Goal: Information Seeking & Learning: Learn about a topic

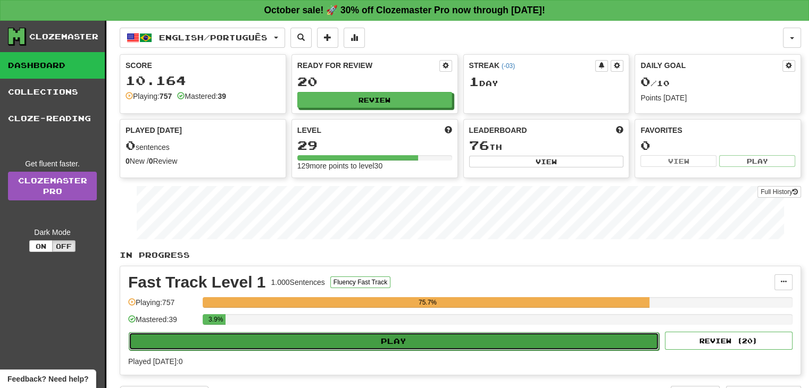
click at [393, 339] on button "Play" at bounding box center [394, 341] width 530 height 18
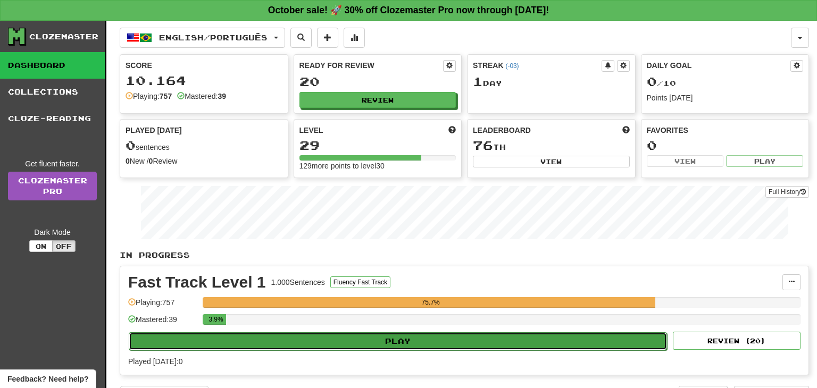
select select "**"
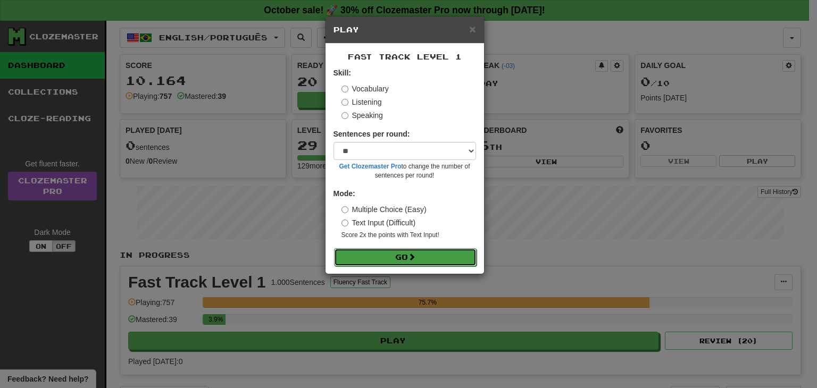
click at [400, 254] on button "Go" at bounding box center [405, 257] width 143 height 18
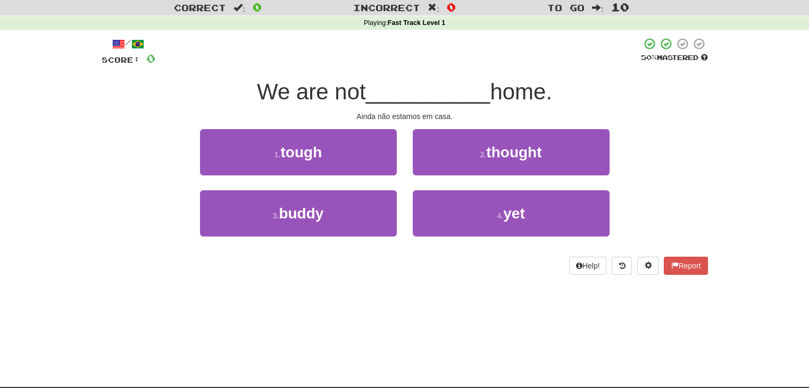
scroll to position [53, 0]
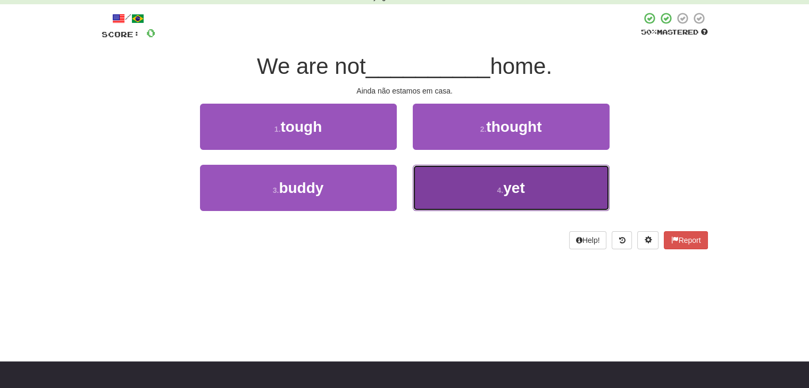
click at [492, 196] on button "4 . yet" at bounding box center [511, 188] width 197 height 46
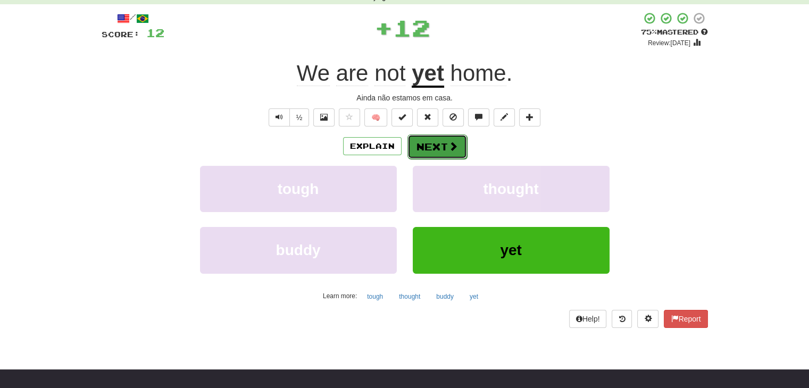
click at [440, 142] on button "Next" at bounding box center [437, 147] width 60 height 24
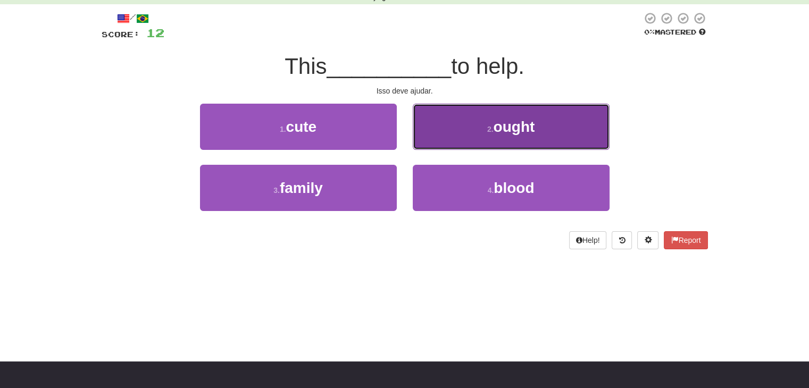
click at [502, 129] on span "ought" at bounding box center [513, 127] width 41 height 16
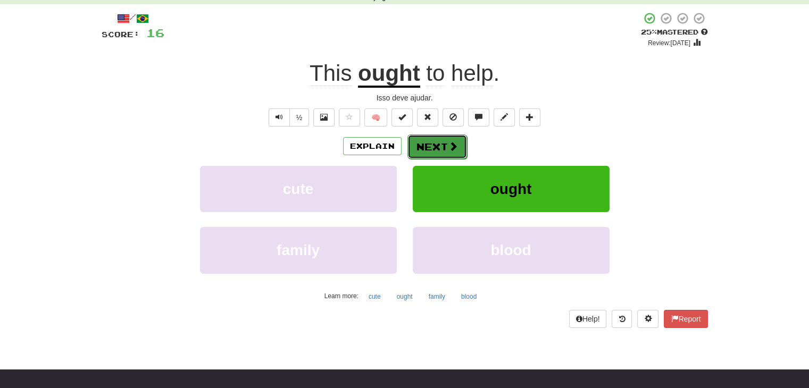
click at [445, 149] on button "Next" at bounding box center [437, 147] width 60 height 24
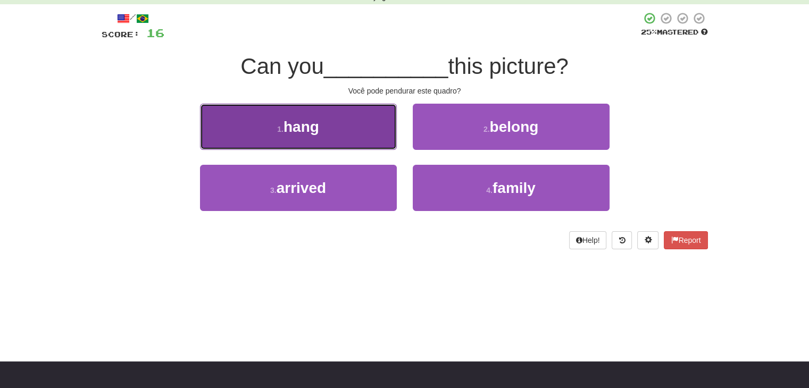
click at [290, 123] on span "hang" at bounding box center [301, 127] width 36 height 16
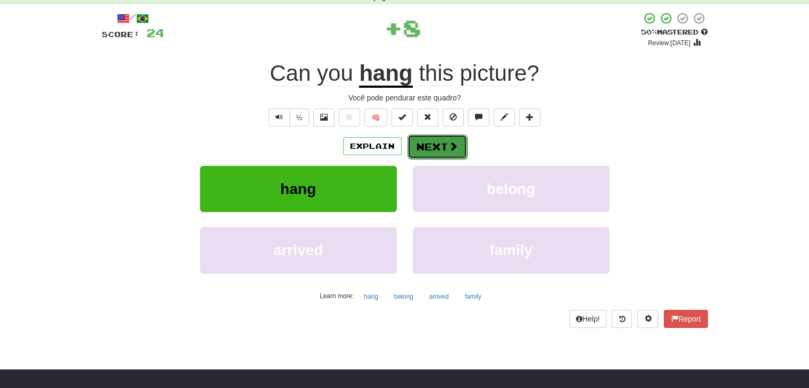
click at [441, 145] on button "Next" at bounding box center [437, 147] width 60 height 24
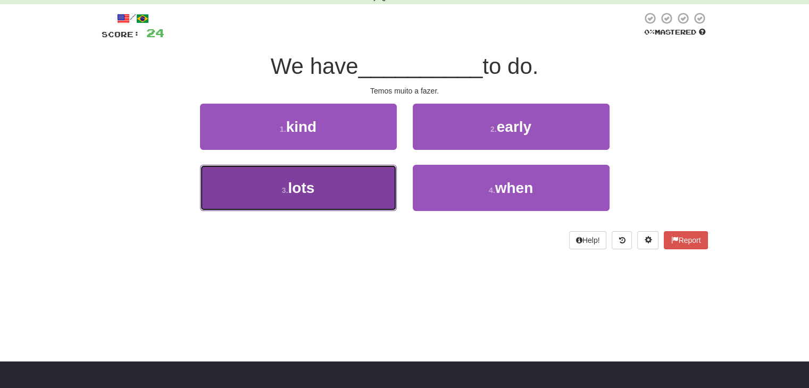
click at [314, 186] on span "lots" at bounding box center [301, 188] width 27 height 16
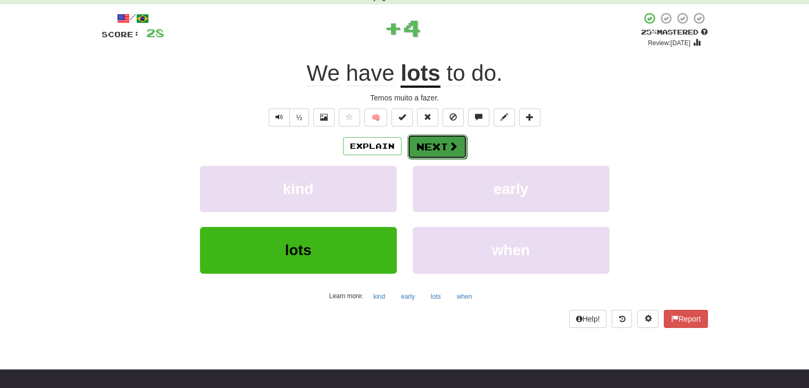
click at [436, 145] on button "Next" at bounding box center [437, 147] width 60 height 24
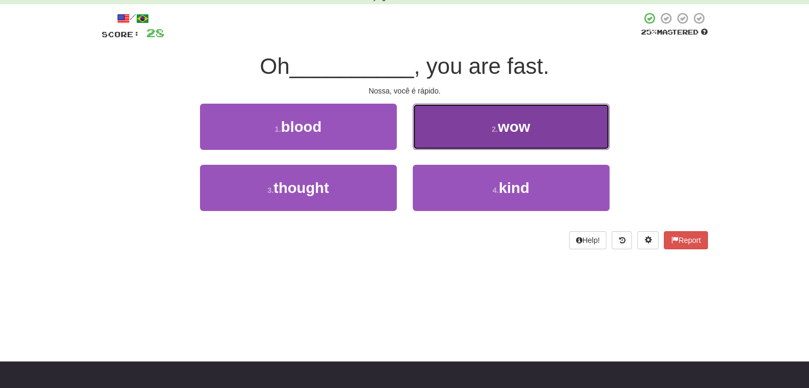
click at [529, 135] on button "2 . wow" at bounding box center [511, 127] width 197 height 46
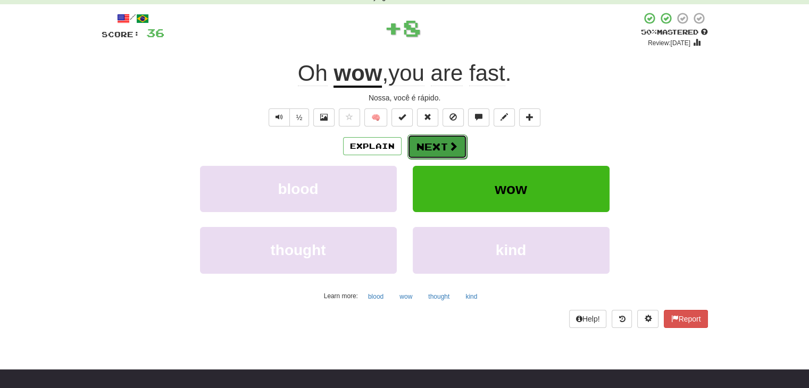
click at [448, 146] on span at bounding box center [453, 146] width 10 height 10
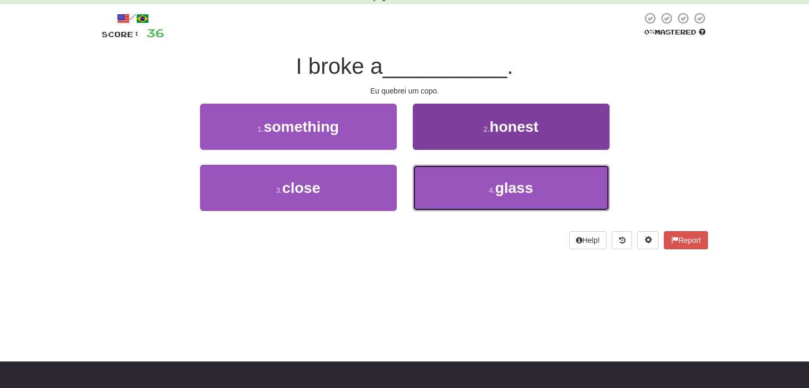
click at [491, 184] on button "4 . glass" at bounding box center [511, 188] width 197 height 46
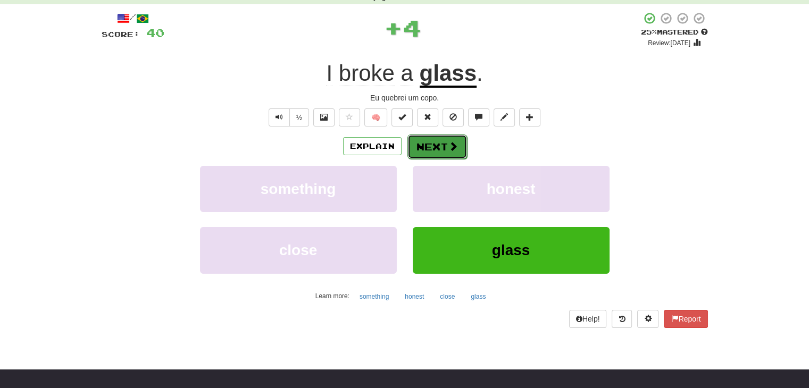
click at [448, 143] on span at bounding box center [453, 146] width 10 height 10
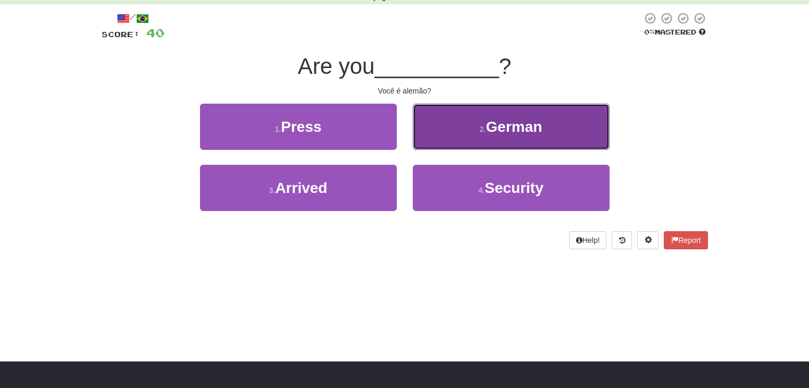
click at [503, 131] on span "German" at bounding box center [514, 127] width 56 height 16
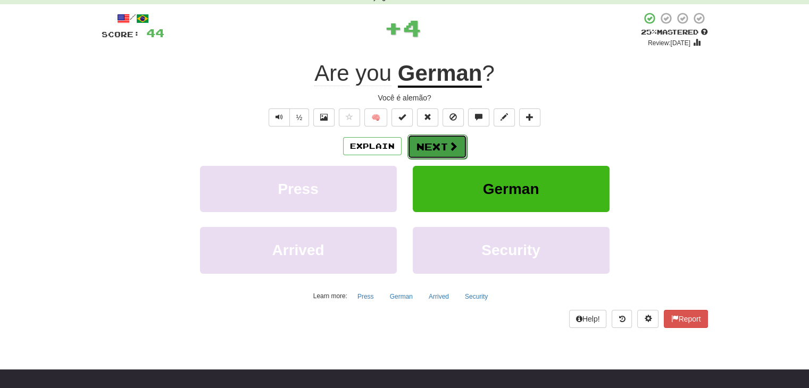
click at [440, 149] on button "Next" at bounding box center [437, 147] width 60 height 24
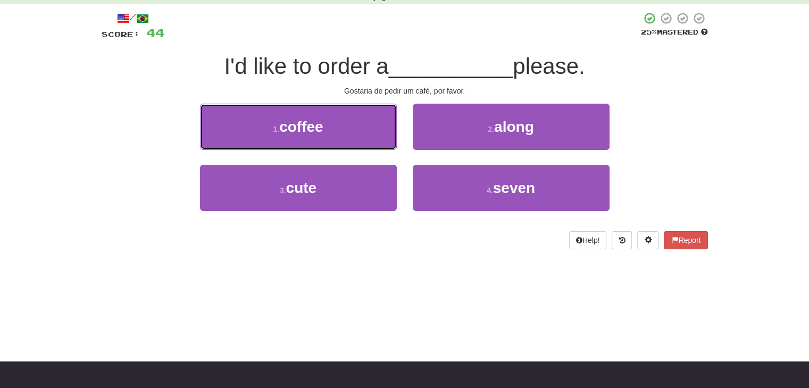
drag, startPoint x: 304, startPoint y: 127, endPoint x: 304, endPoint y: 132, distance: 5.3
click at [304, 128] on span "coffee" at bounding box center [301, 127] width 44 height 16
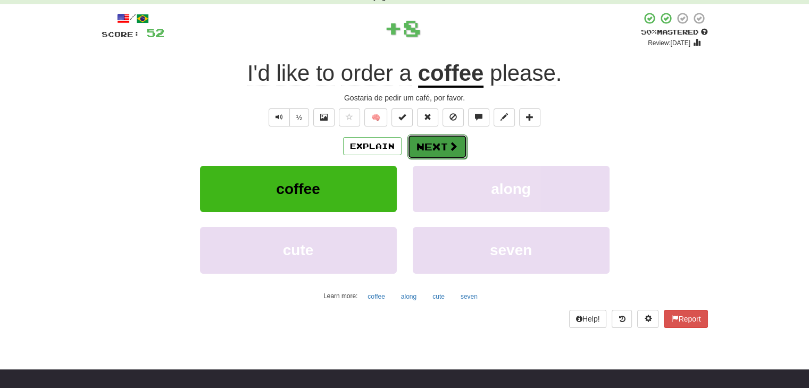
click at [442, 145] on button "Next" at bounding box center [437, 147] width 60 height 24
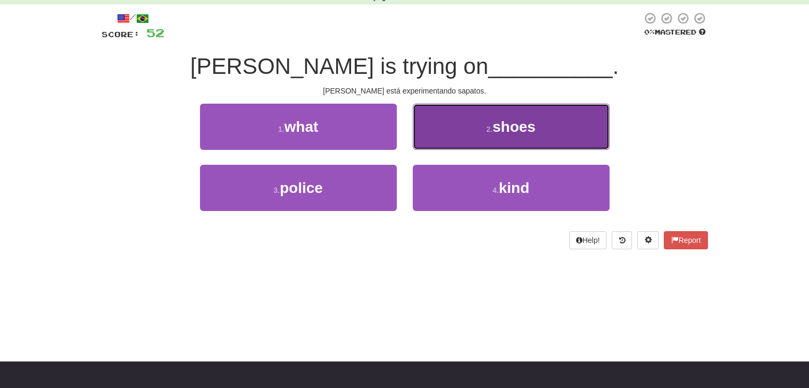
click at [538, 111] on button "2 . shoes" at bounding box center [511, 127] width 197 height 46
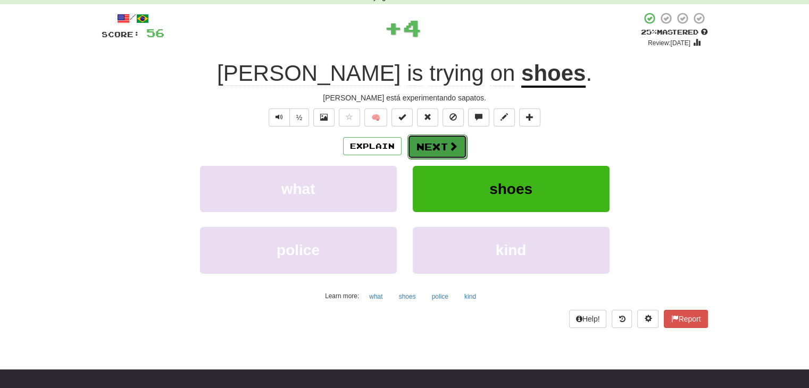
click at [432, 152] on button "Next" at bounding box center [437, 147] width 60 height 24
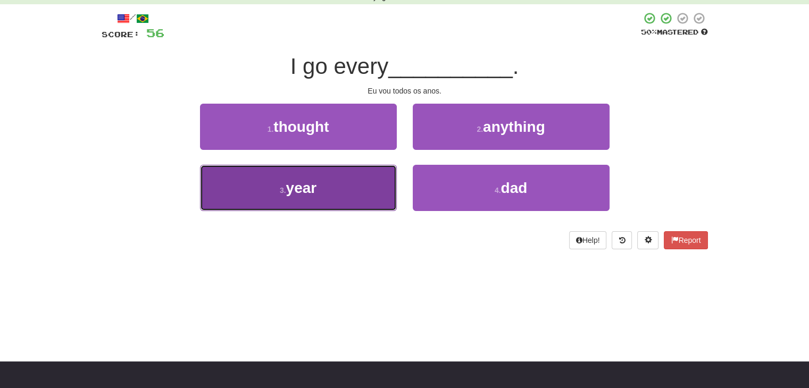
click at [280, 190] on small "3 ." at bounding box center [283, 190] width 6 height 9
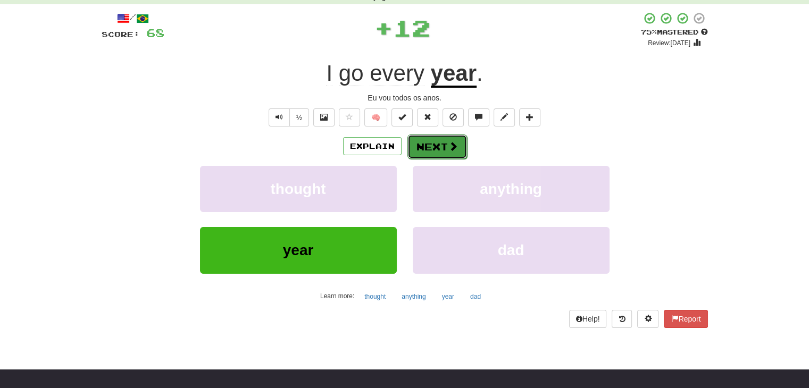
click at [448, 148] on span at bounding box center [453, 146] width 10 height 10
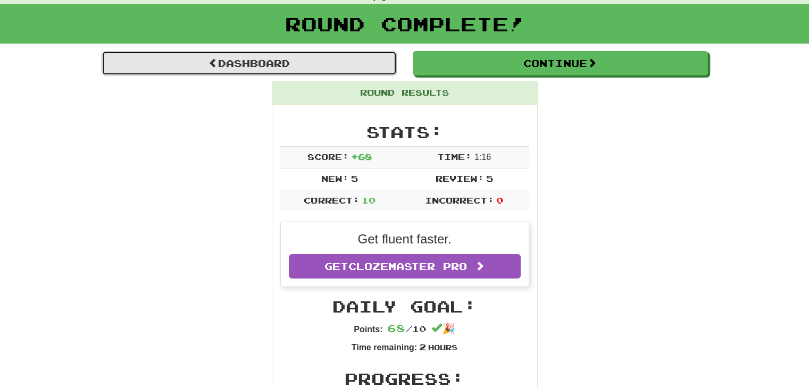
click at [273, 58] on link "Dashboard" at bounding box center [249, 63] width 295 height 24
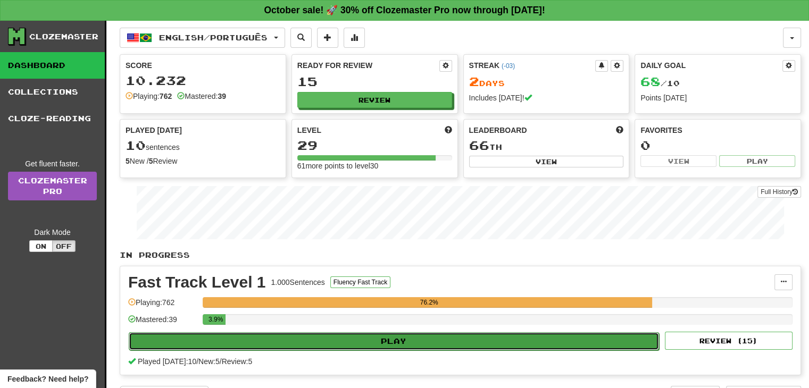
click at [394, 341] on button "Play" at bounding box center [394, 341] width 530 height 18
select select "**"
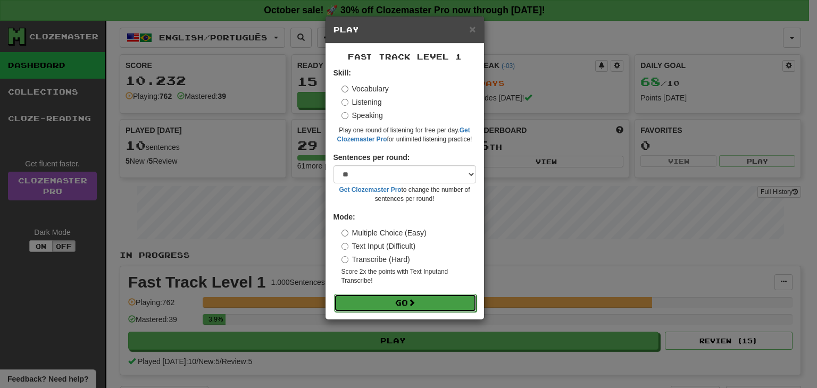
click at [403, 296] on button "Go" at bounding box center [405, 303] width 143 height 18
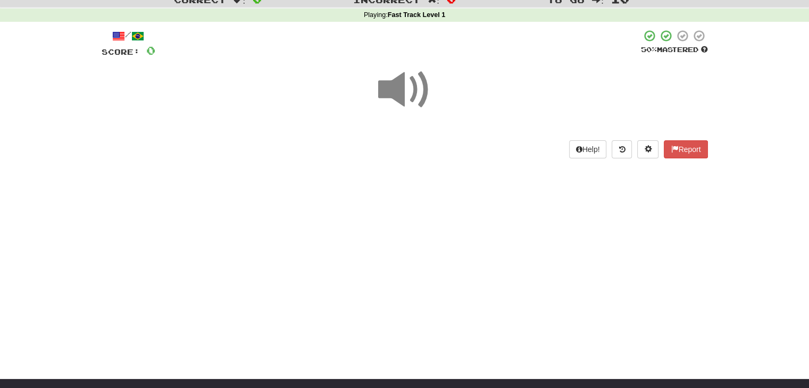
scroll to position [53, 0]
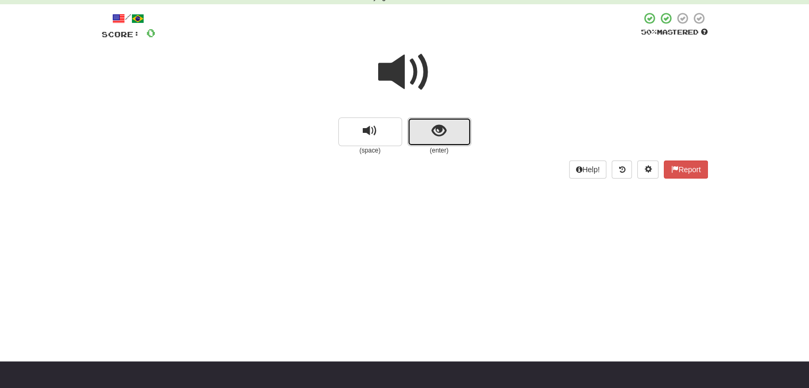
click at [442, 141] on button "show sentence" at bounding box center [439, 132] width 64 height 29
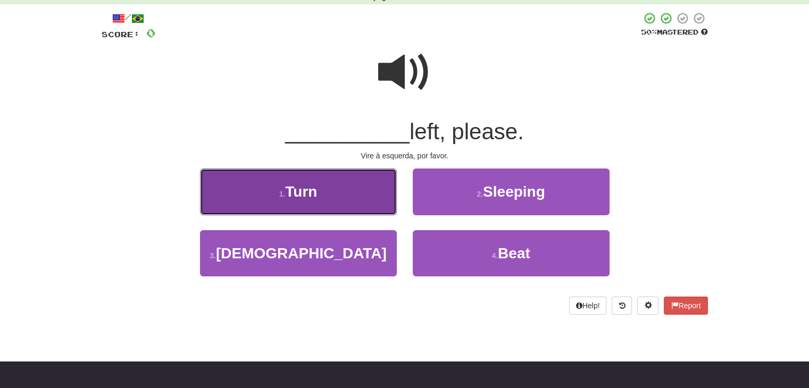
click at [291, 196] on span "Turn" at bounding box center [301, 191] width 32 height 16
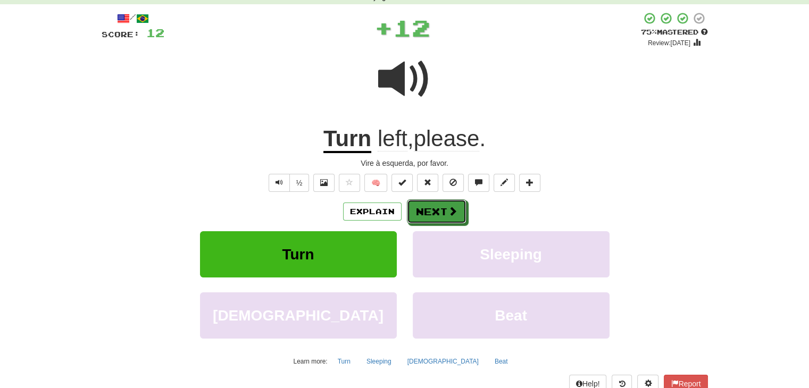
click at [434, 213] on button "Next" at bounding box center [437, 211] width 60 height 24
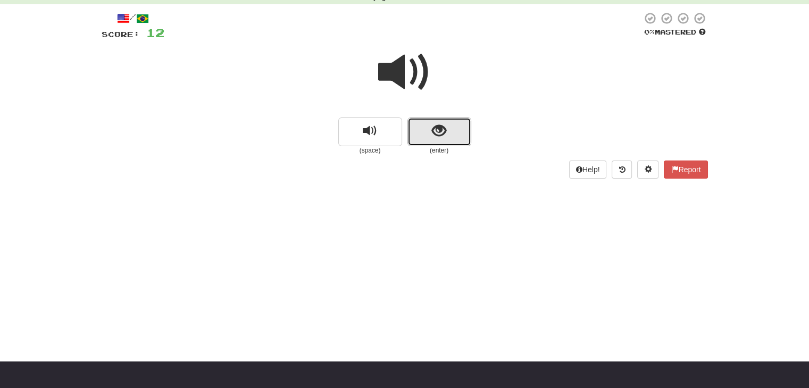
click at [445, 133] on span "show sentence" at bounding box center [439, 131] width 14 height 14
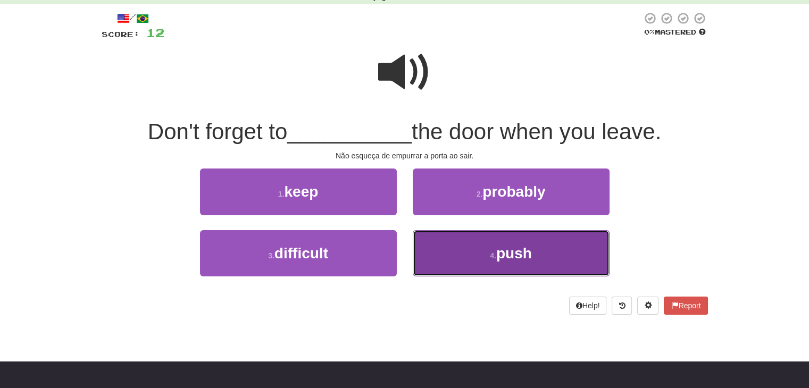
click at [515, 246] on span "push" at bounding box center [514, 253] width 36 height 16
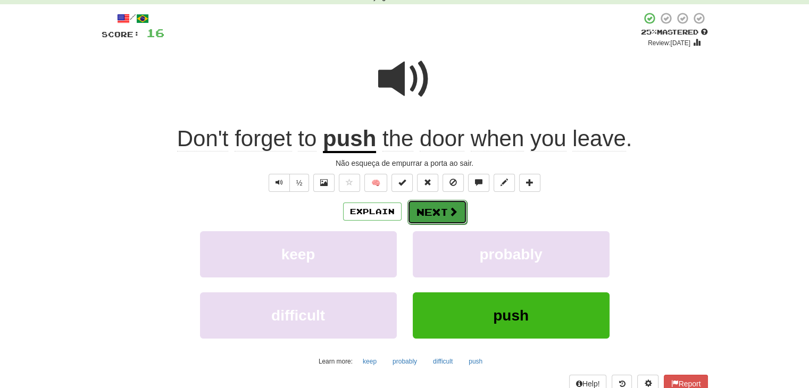
click at [432, 206] on button "Next" at bounding box center [437, 212] width 60 height 24
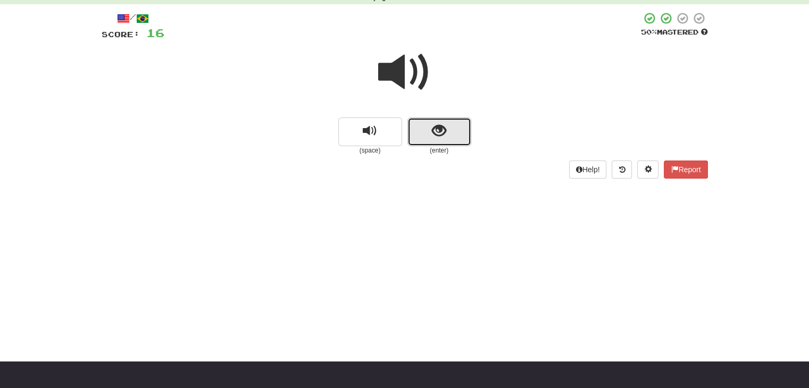
click at [442, 130] on span "show sentence" at bounding box center [439, 131] width 14 height 14
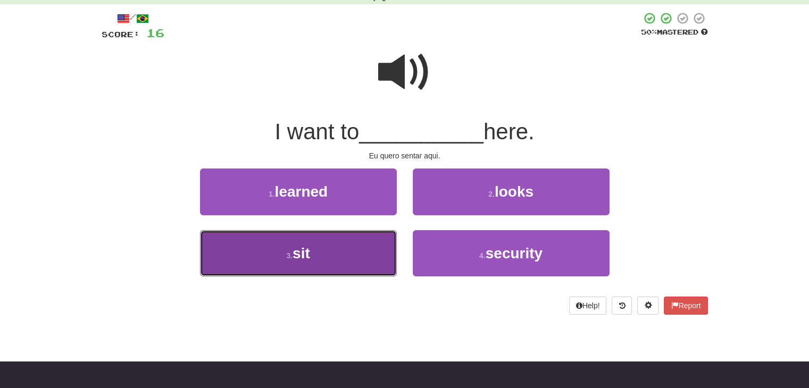
click at [272, 252] on button "3 . sit" at bounding box center [298, 253] width 197 height 46
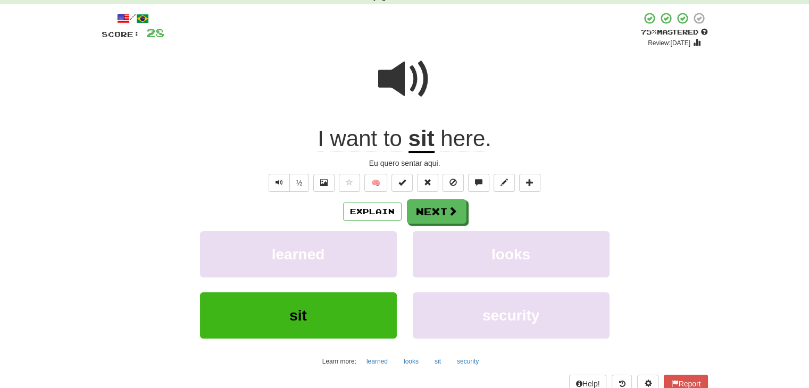
click at [419, 66] on span at bounding box center [404, 79] width 53 height 53
click at [423, 95] on span at bounding box center [404, 79] width 53 height 53
click at [448, 209] on button "Next" at bounding box center [437, 211] width 60 height 24
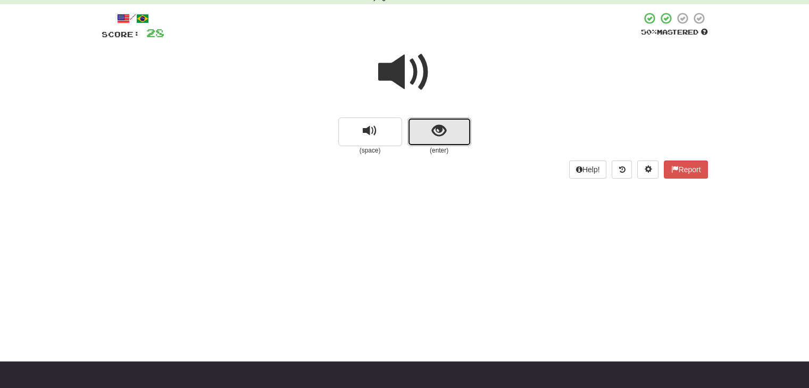
click at [436, 143] on button "show sentence" at bounding box center [439, 132] width 64 height 29
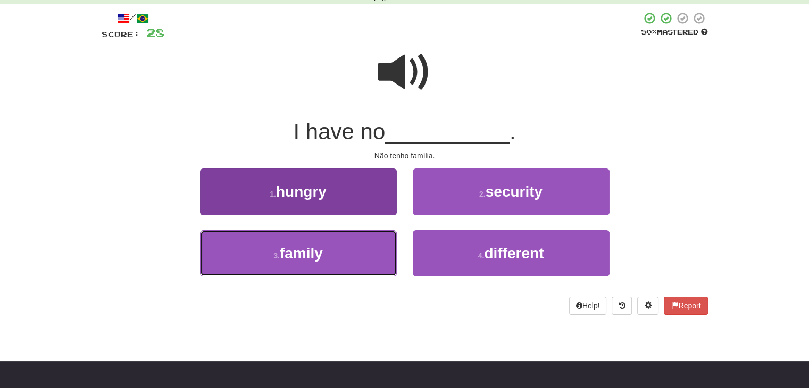
click at [305, 261] on span "family" at bounding box center [301, 253] width 43 height 16
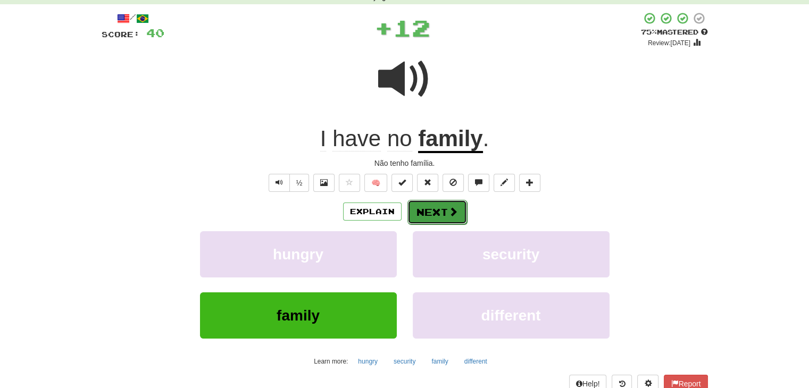
click at [423, 208] on button "Next" at bounding box center [437, 212] width 60 height 24
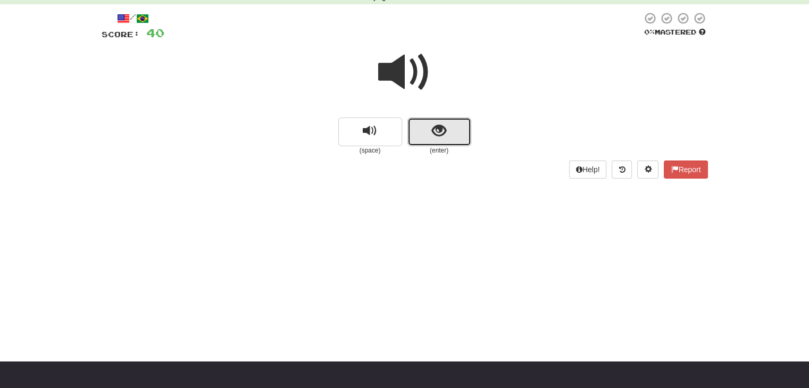
click at [437, 137] on span "show sentence" at bounding box center [439, 131] width 14 height 14
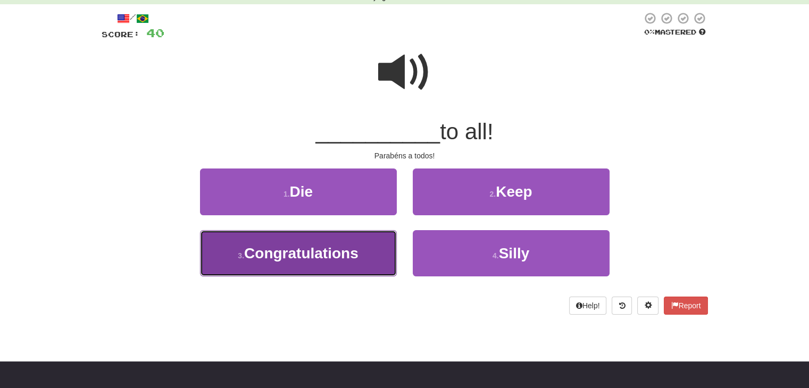
click at [282, 264] on button "3 . Congratulations" at bounding box center [298, 253] width 197 height 46
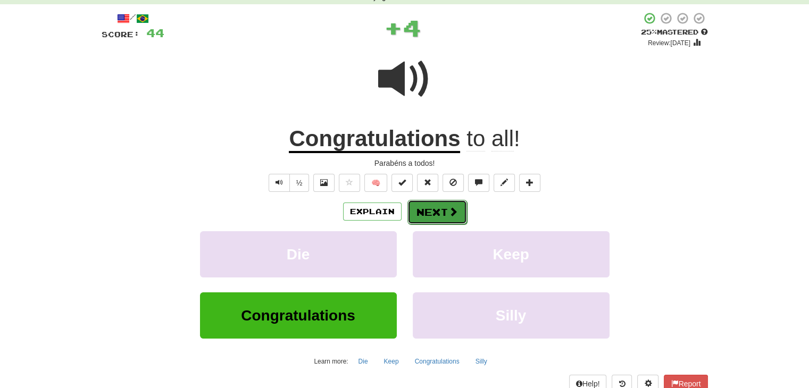
click at [438, 208] on button "Next" at bounding box center [437, 212] width 60 height 24
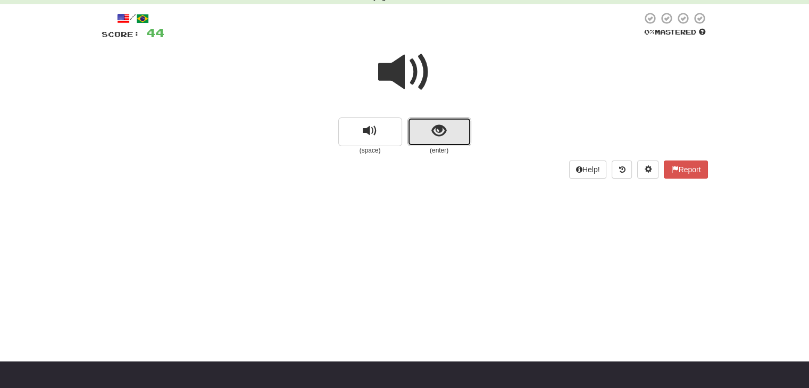
click at [437, 131] on span "show sentence" at bounding box center [439, 131] width 14 height 14
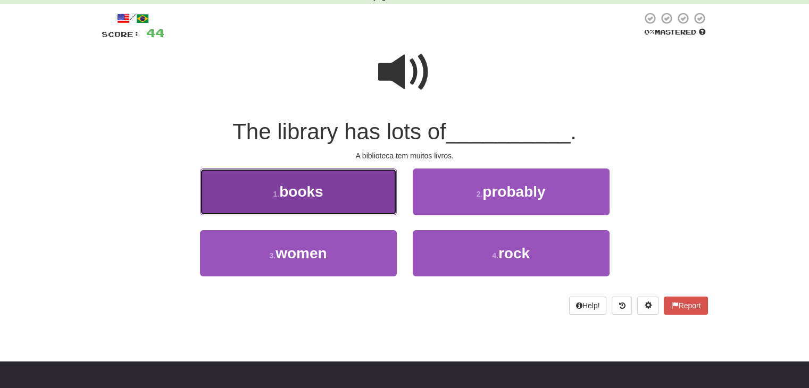
click at [337, 190] on button "1 . books" at bounding box center [298, 192] width 197 height 46
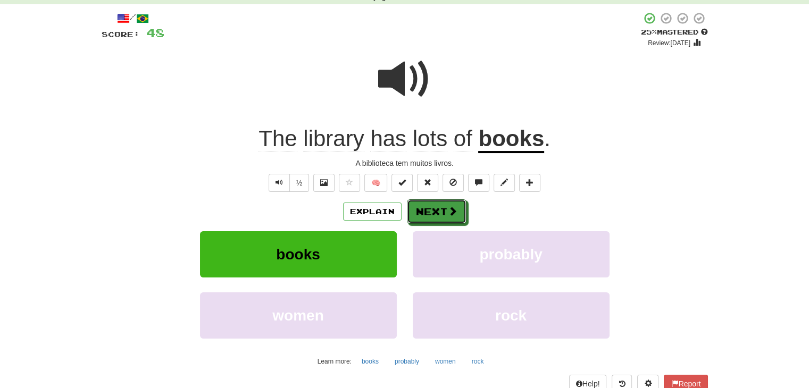
click at [429, 208] on button "Next" at bounding box center [437, 211] width 60 height 24
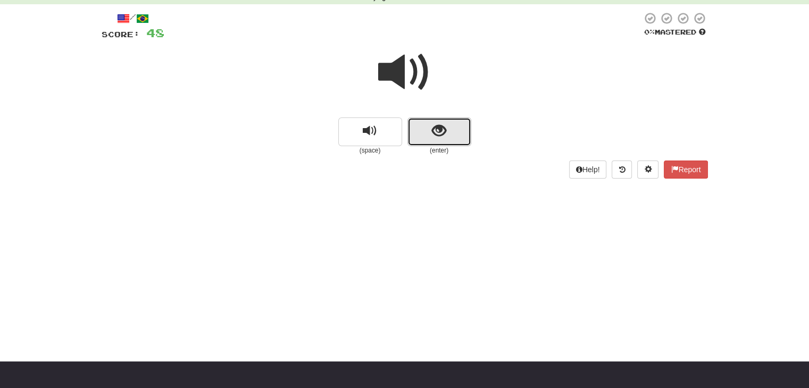
click at [445, 131] on span "show sentence" at bounding box center [439, 131] width 14 height 14
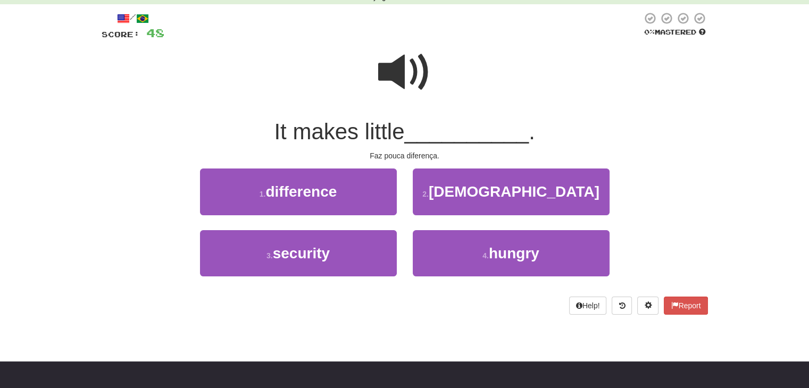
click at [394, 82] on span at bounding box center [404, 72] width 53 height 53
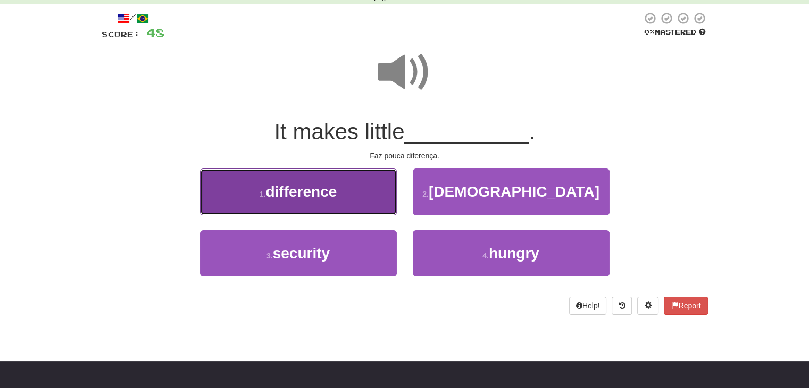
click at [303, 197] on span "difference" at bounding box center [300, 191] width 71 height 16
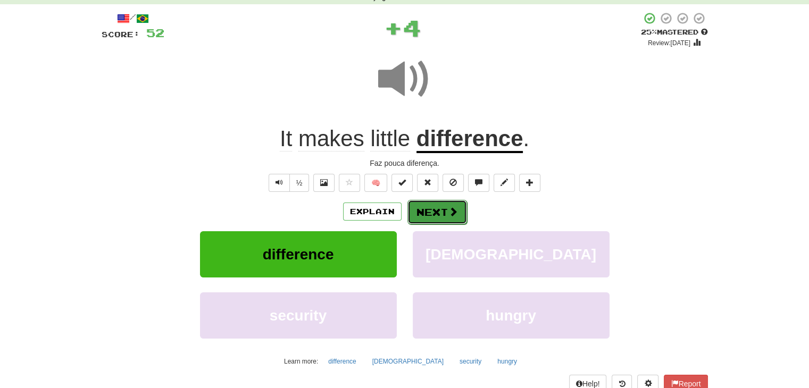
click at [417, 203] on button "Next" at bounding box center [437, 212] width 60 height 24
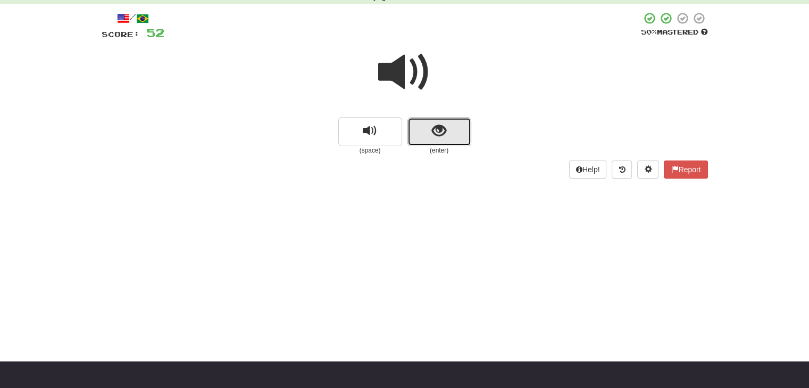
click at [436, 129] on span "show sentence" at bounding box center [439, 131] width 14 height 14
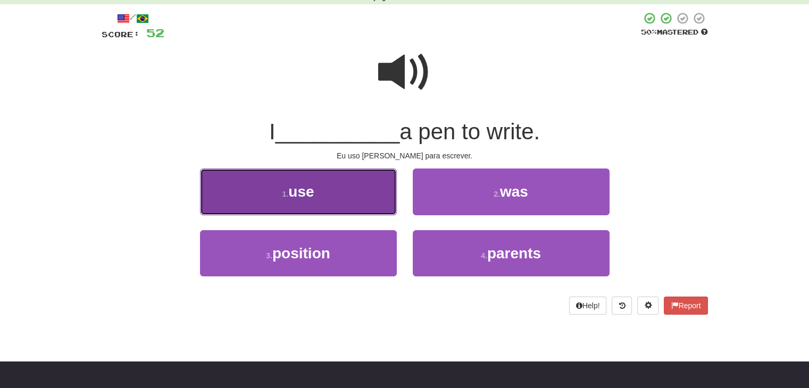
click at [291, 185] on span "use" at bounding box center [301, 191] width 26 height 16
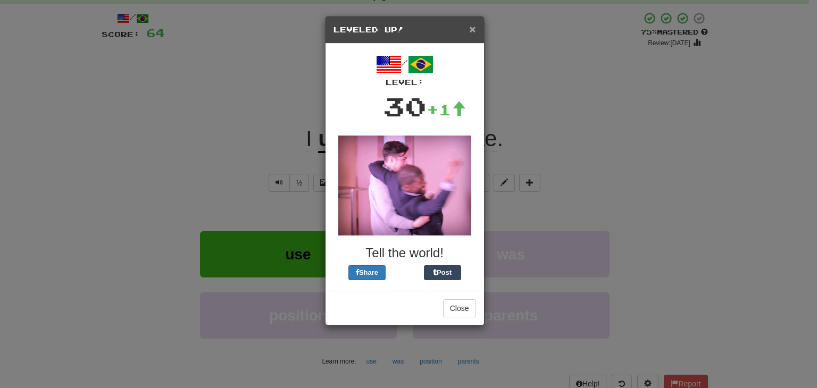
click at [471, 31] on span "×" at bounding box center [472, 29] width 6 height 12
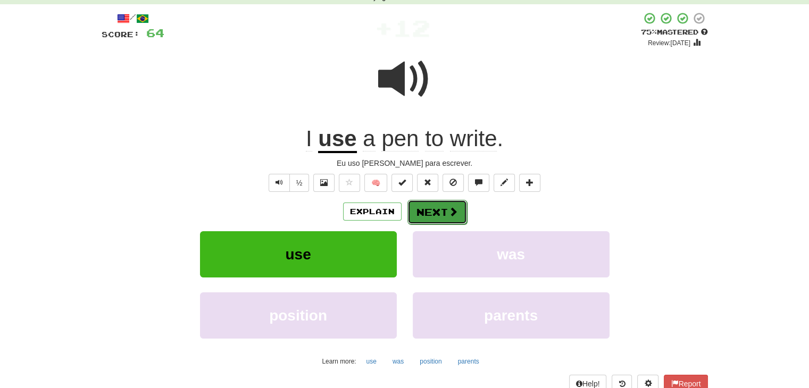
click at [439, 210] on button "Next" at bounding box center [437, 212] width 60 height 24
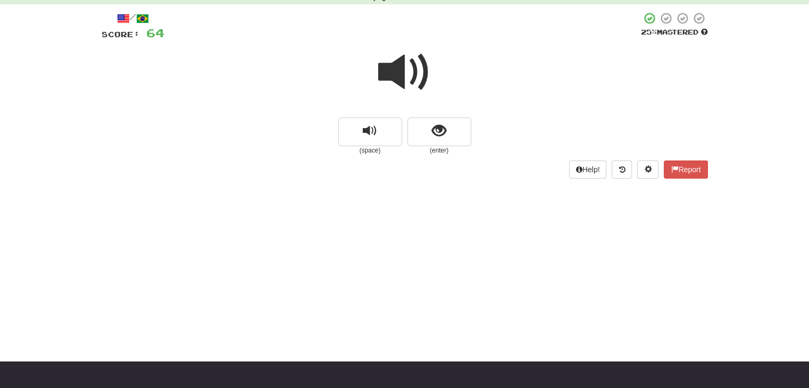
click at [398, 66] on span at bounding box center [404, 72] width 53 height 53
click at [438, 132] on span "show sentence" at bounding box center [439, 131] width 14 height 14
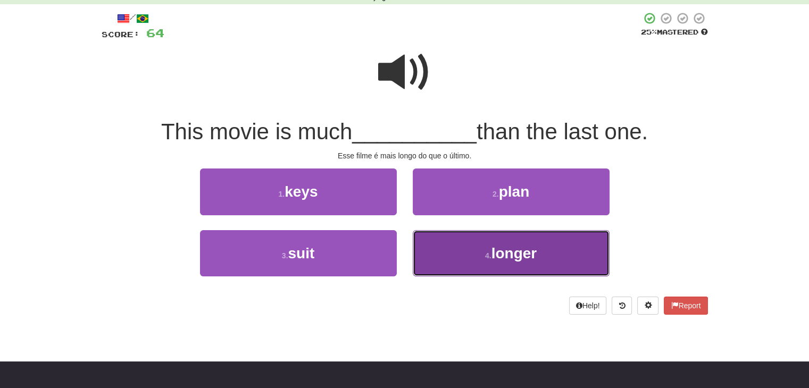
click at [509, 252] on span "longer" at bounding box center [514, 253] width 46 height 16
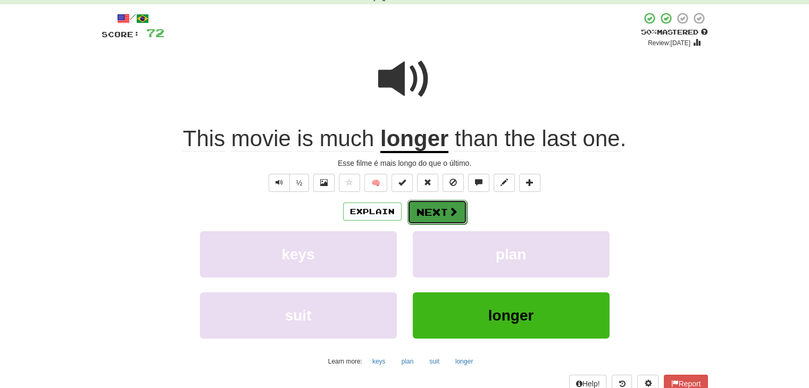
click at [440, 210] on button "Next" at bounding box center [437, 212] width 60 height 24
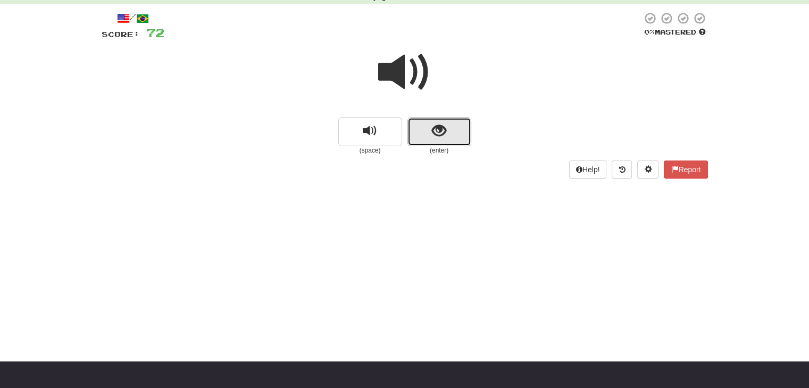
click at [434, 124] on span "show sentence" at bounding box center [439, 131] width 14 height 14
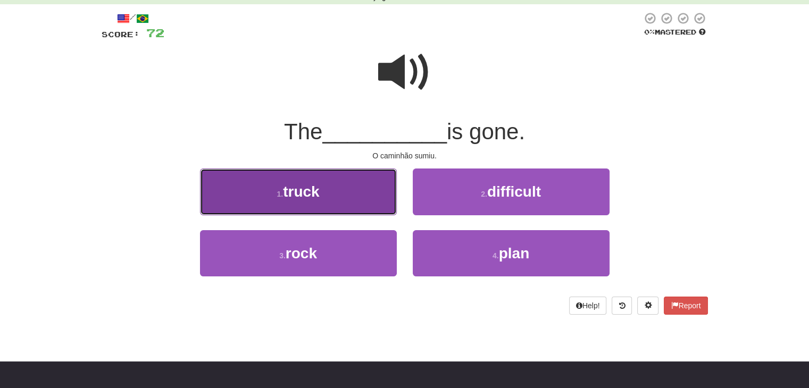
click at [302, 183] on span "truck" at bounding box center [301, 191] width 36 height 16
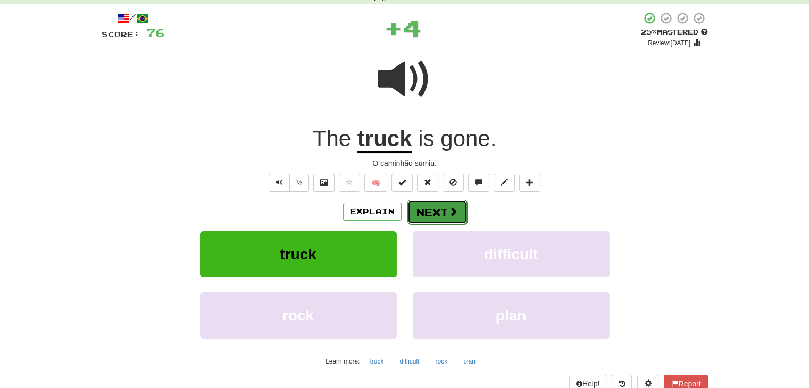
click at [431, 210] on button "Next" at bounding box center [437, 212] width 60 height 24
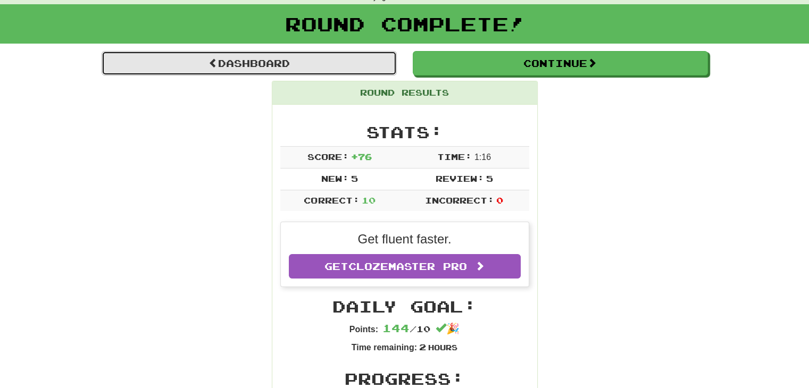
click at [281, 62] on link "Dashboard" at bounding box center [249, 63] width 295 height 24
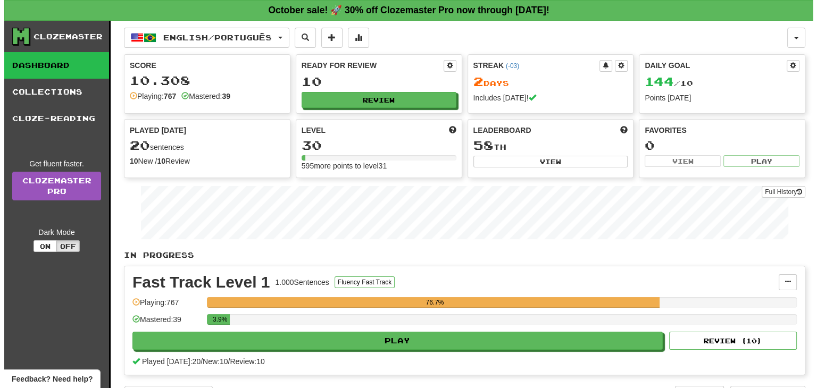
scroll to position [53, 0]
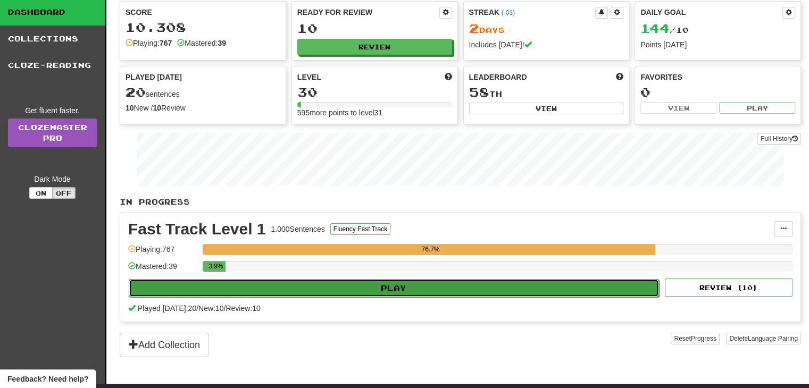
click at [411, 283] on button "Play" at bounding box center [394, 288] width 530 height 18
select select "**"
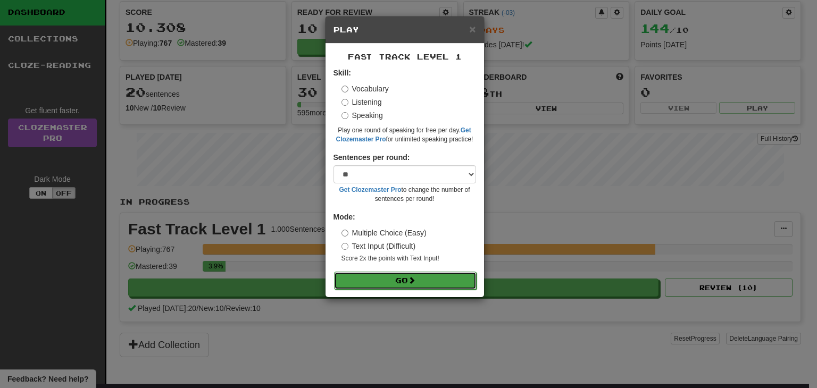
click at [403, 281] on button "Go" at bounding box center [405, 281] width 143 height 18
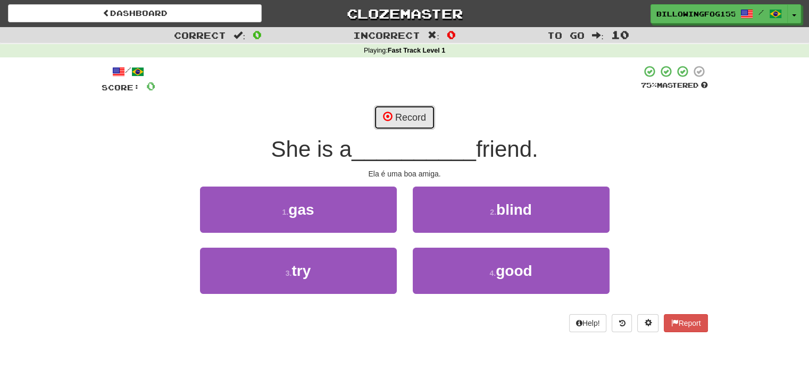
click at [415, 114] on button "Record" at bounding box center [404, 117] width 61 height 24
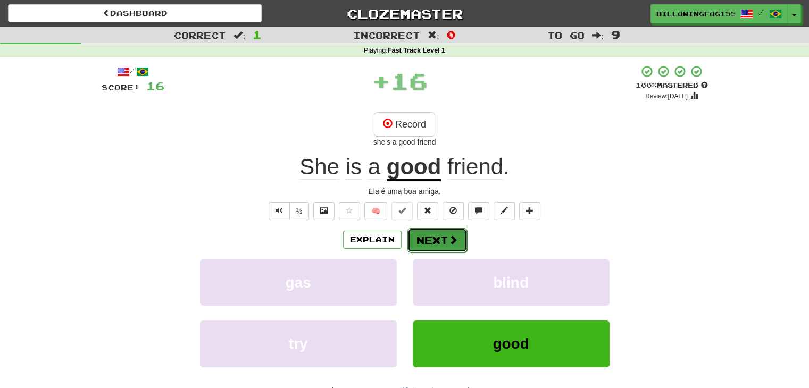
click at [440, 238] on button "Next" at bounding box center [437, 240] width 60 height 24
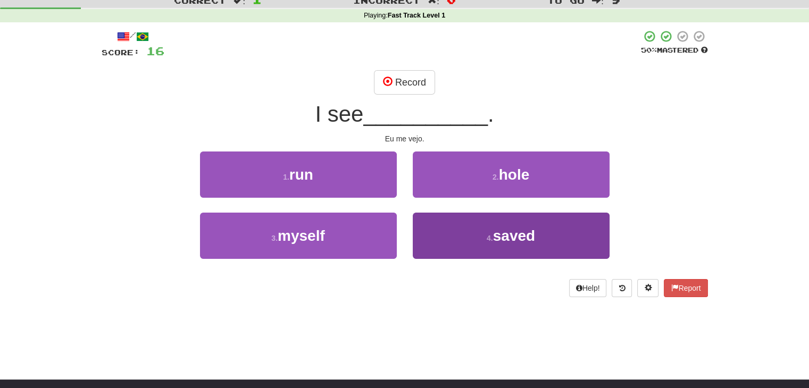
scroll to position [53, 0]
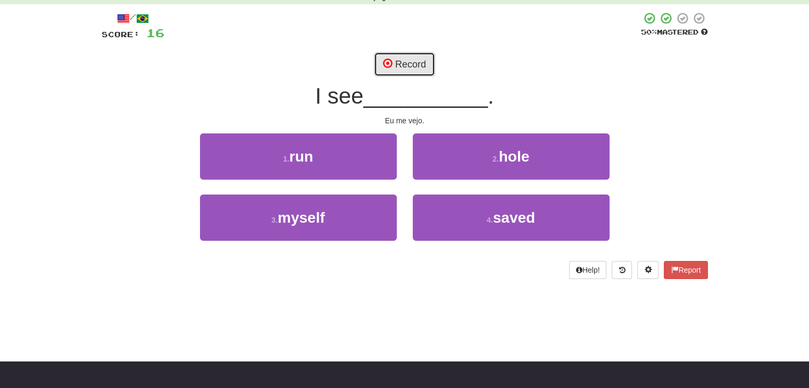
click at [378, 61] on button "Record" at bounding box center [404, 64] width 61 height 24
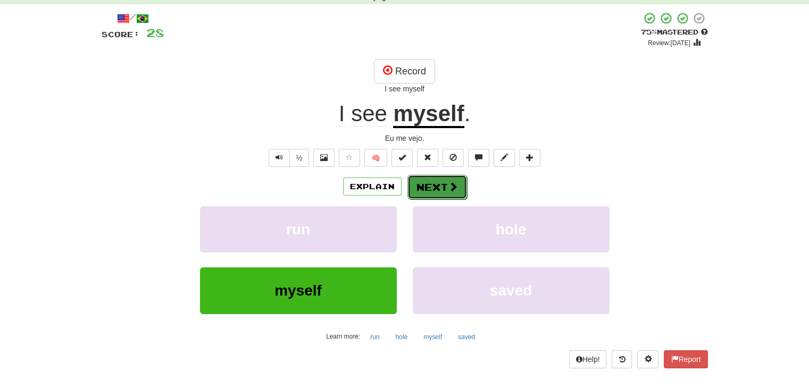
click at [442, 181] on button "Next" at bounding box center [437, 187] width 60 height 24
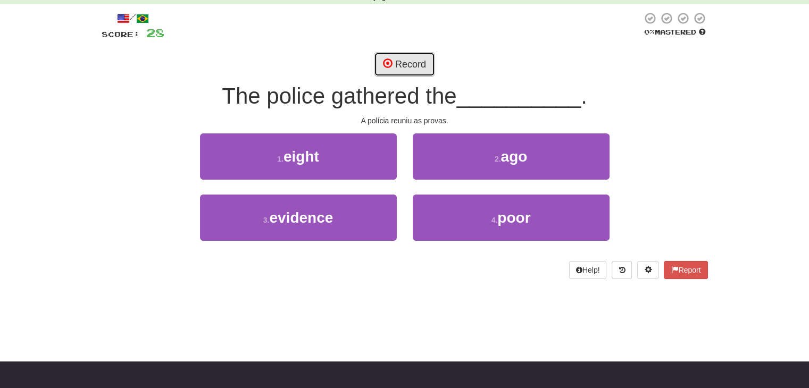
click at [417, 63] on button "Record" at bounding box center [404, 64] width 61 height 24
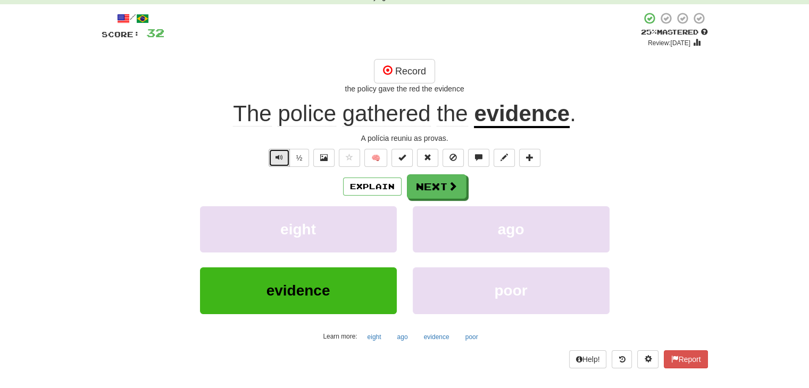
click at [278, 162] on button "Text-to-speech controls" at bounding box center [279, 158] width 21 height 18
click at [429, 183] on button "Next" at bounding box center [437, 187] width 60 height 24
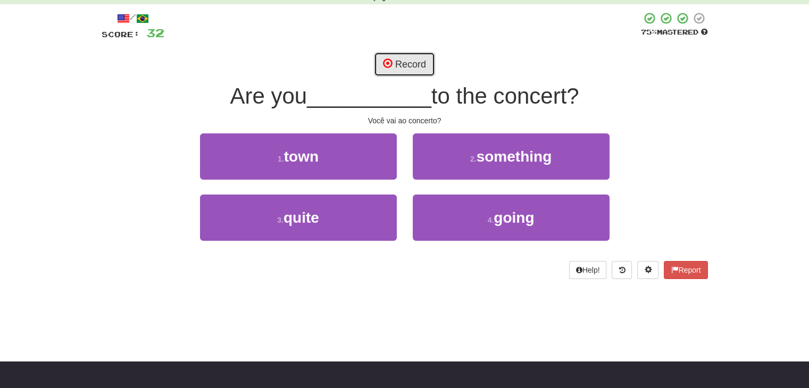
click at [406, 61] on button "Record" at bounding box center [404, 64] width 61 height 24
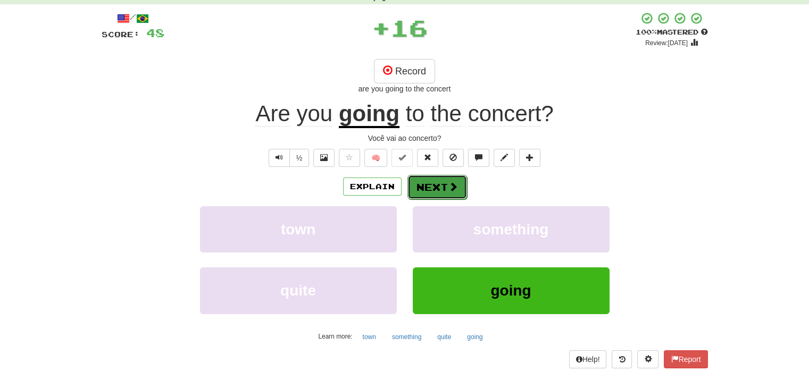
click at [446, 187] on button "Next" at bounding box center [437, 187] width 60 height 24
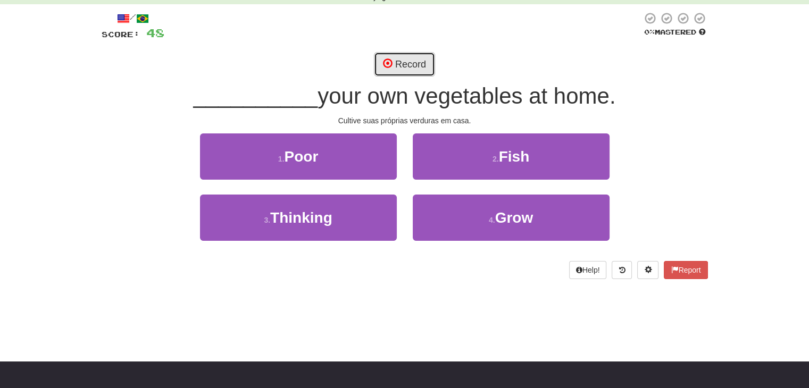
click at [403, 64] on button "Record" at bounding box center [404, 64] width 61 height 24
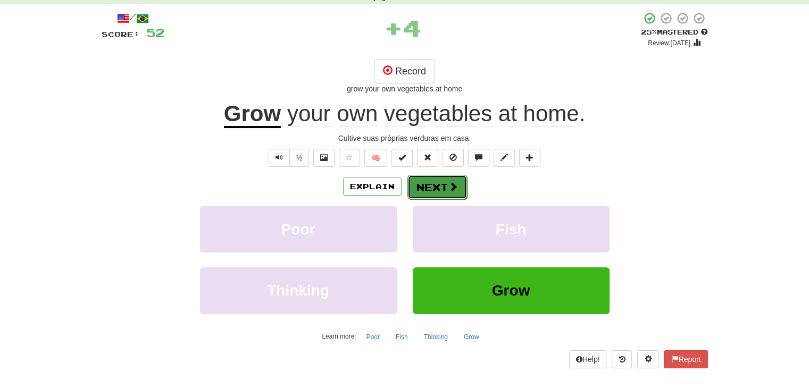
click at [440, 190] on button "Next" at bounding box center [437, 187] width 60 height 24
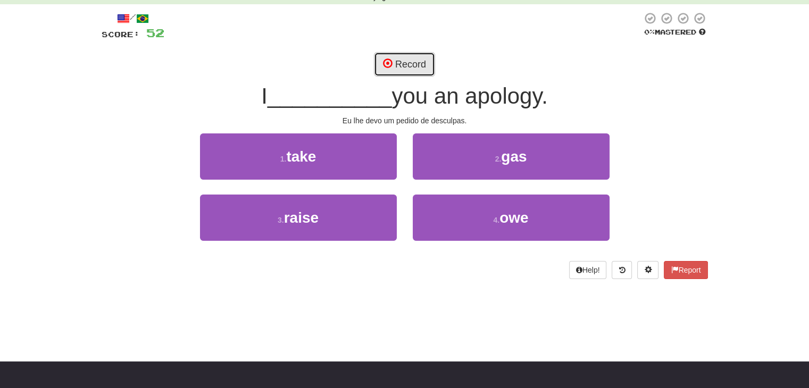
click at [404, 61] on button "Record" at bounding box center [404, 64] width 61 height 24
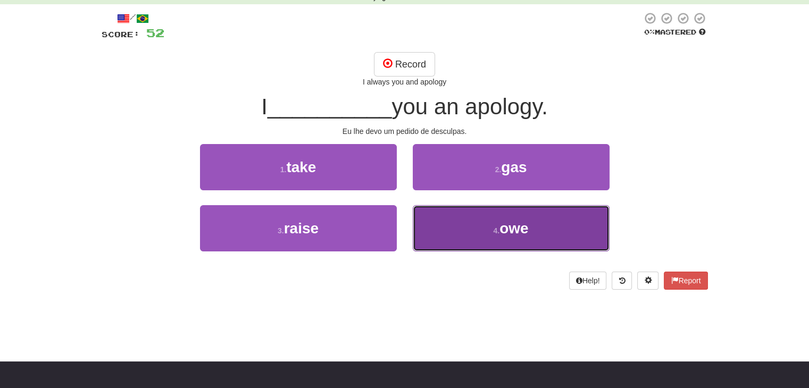
click at [518, 224] on span "owe" at bounding box center [513, 228] width 29 height 16
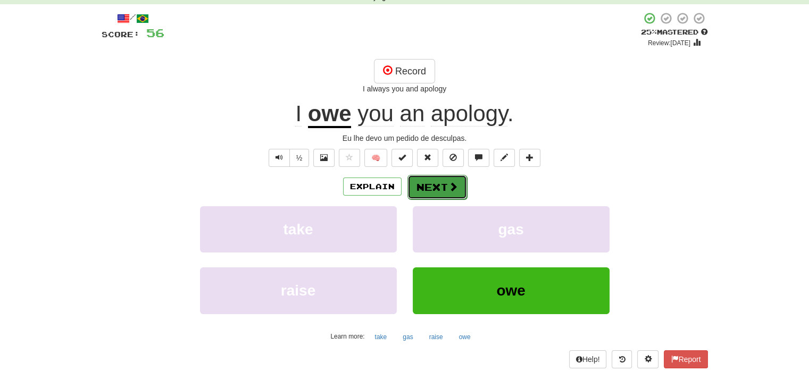
click at [443, 191] on button "Next" at bounding box center [437, 187] width 60 height 24
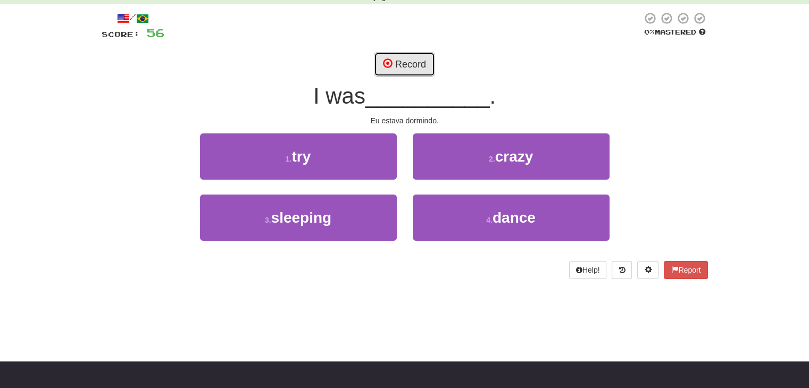
click at [398, 60] on button "Record" at bounding box center [404, 64] width 61 height 24
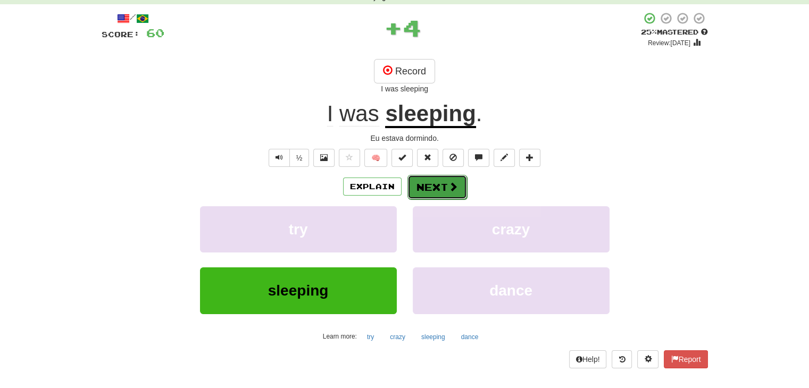
click at [438, 185] on button "Next" at bounding box center [437, 187] width 60 height 24
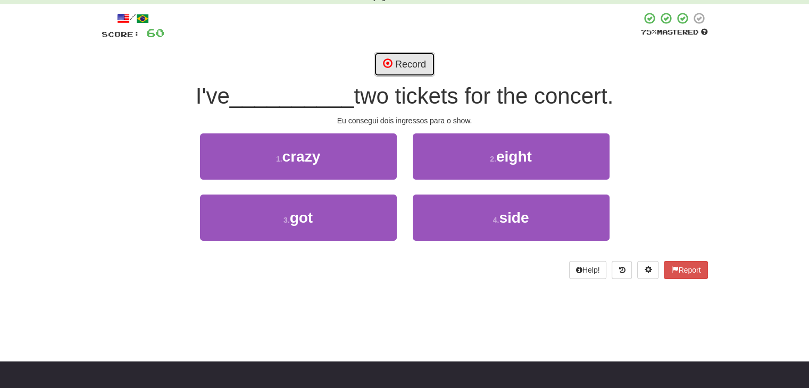
click at [413, 61] on button "Record" at bounding box center [404, 64] width 61 height 24
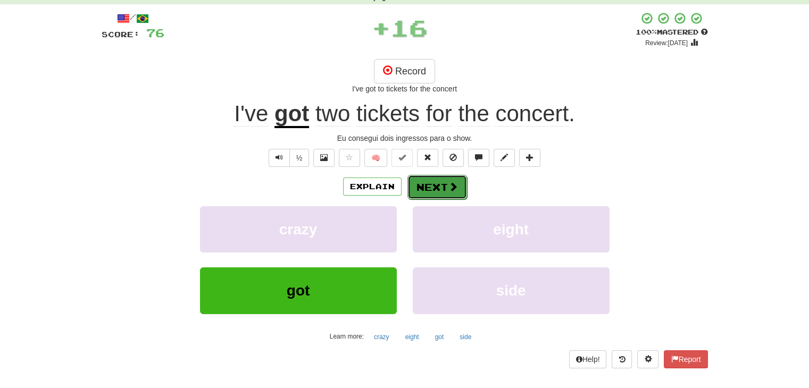
click at [440, 188] on button "Next" at bounding box center [437, 187] width 60 height 24
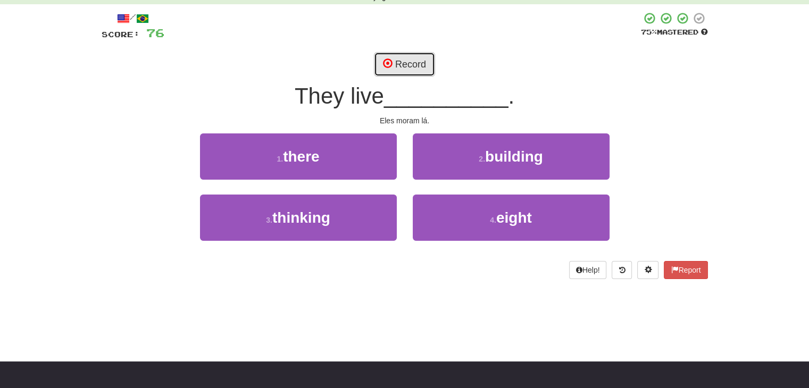
click at [411, 60] on button "Record" at bounding box center [404, 64] width 61 height 24
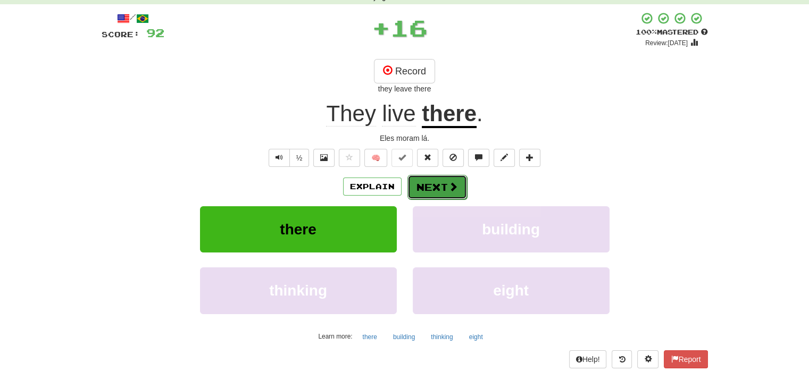
click at [443, 192] on button "Next" at bounding box center [437, 187] width 60 height 24
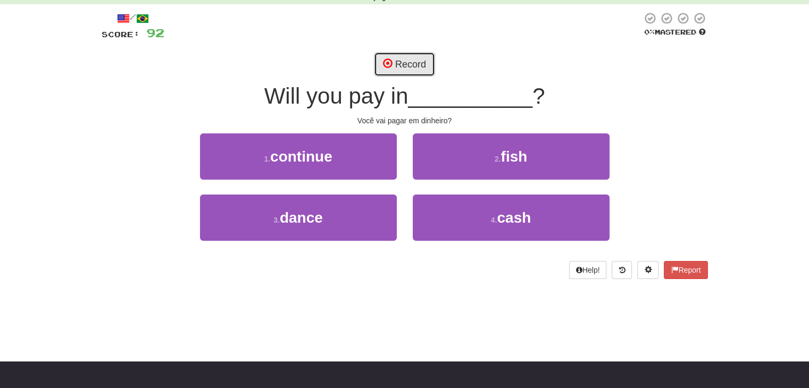
click at [409, 60] on button "Record" at bounding box center [404, 64] width 61 height 24
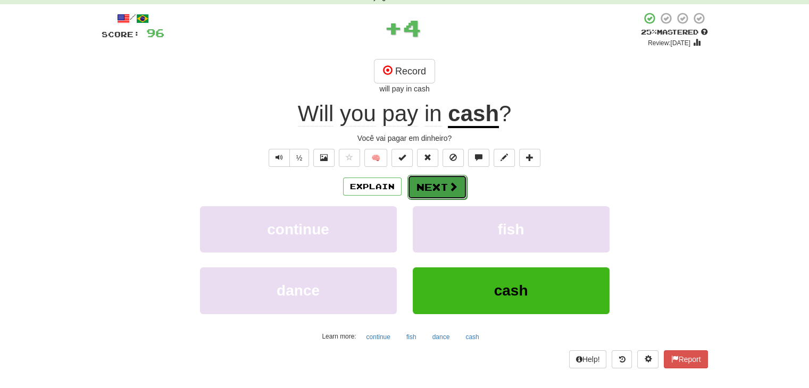
click at [439, 183] on button "Next" at bounding box center [437, 187] width 60 height 24
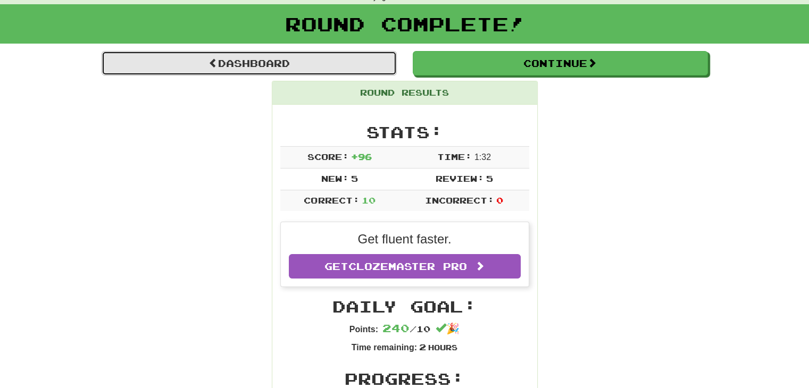
click at [253, 61] on link "Dashboard" at bounding box center [249, 63] width 295 height 24
